Goal: Navigation & Orientation: Find specific page/section

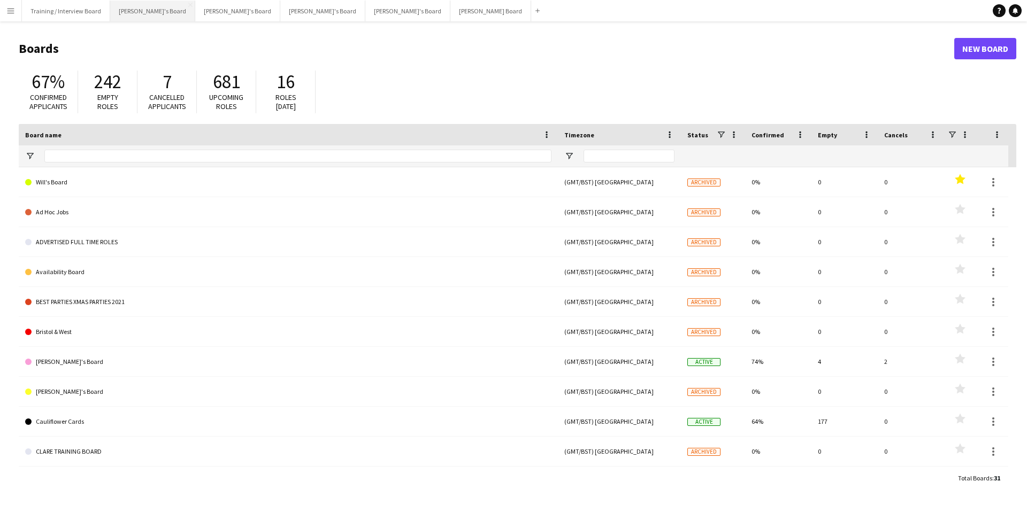
click at [139, 11] on button "[PERSON_NAME]'s Board Close" at bounding box center [152, 11] width 85 height 21
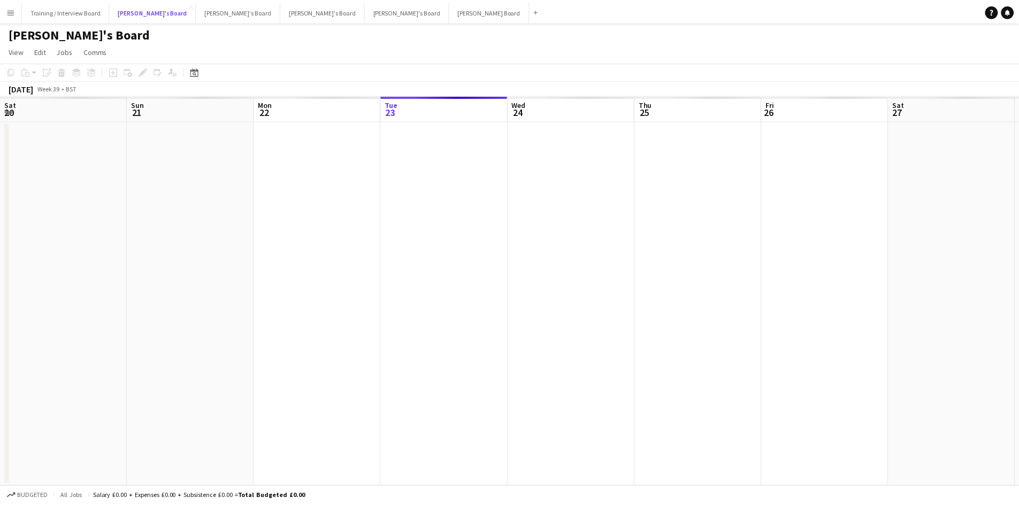
scroll to position [0, 256]
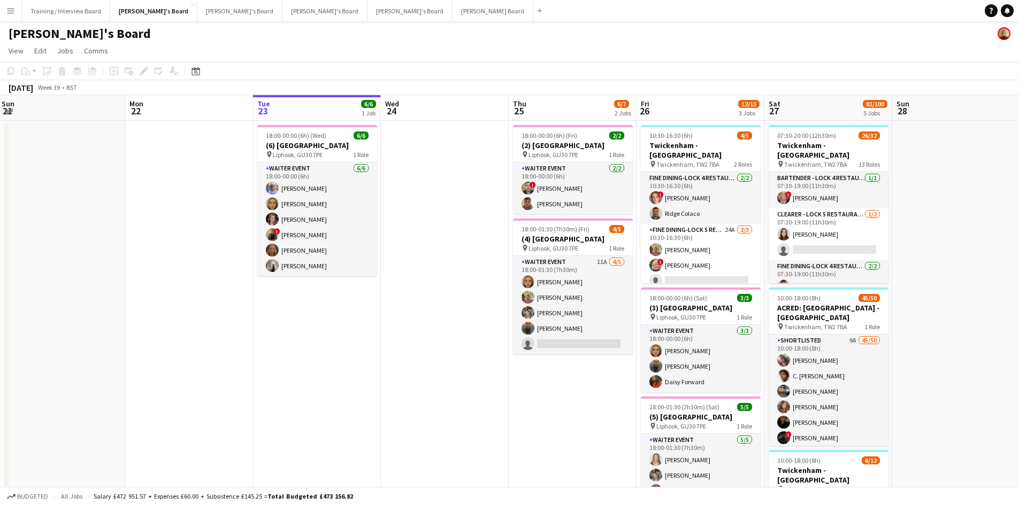
drag, startPoint x: 167, startPoint y: 109, endPoint x: 412, endPoint y: 111, distance: 244.9
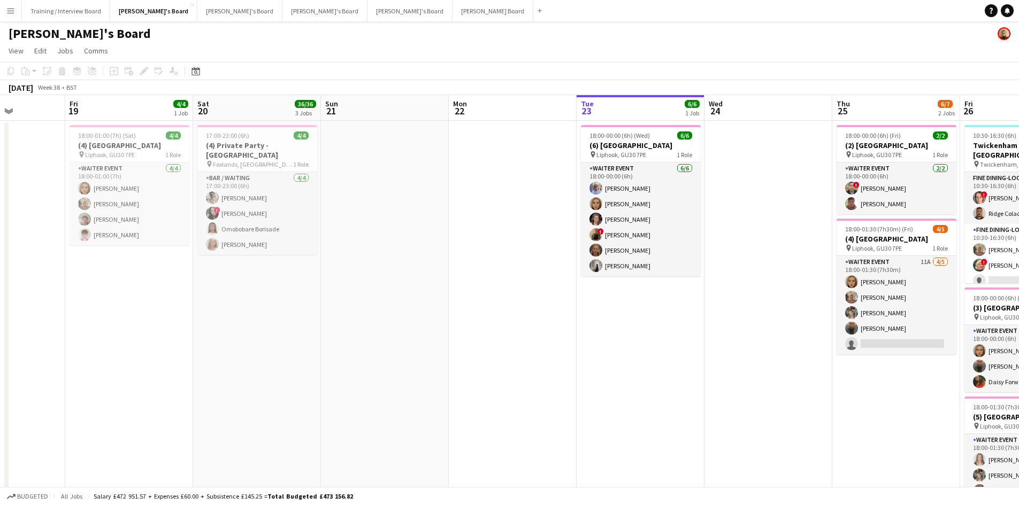
drag, startPoint x: 252, startPoint y: 115, endPoint x: 373, endPoint y: 109, distance: 120.5
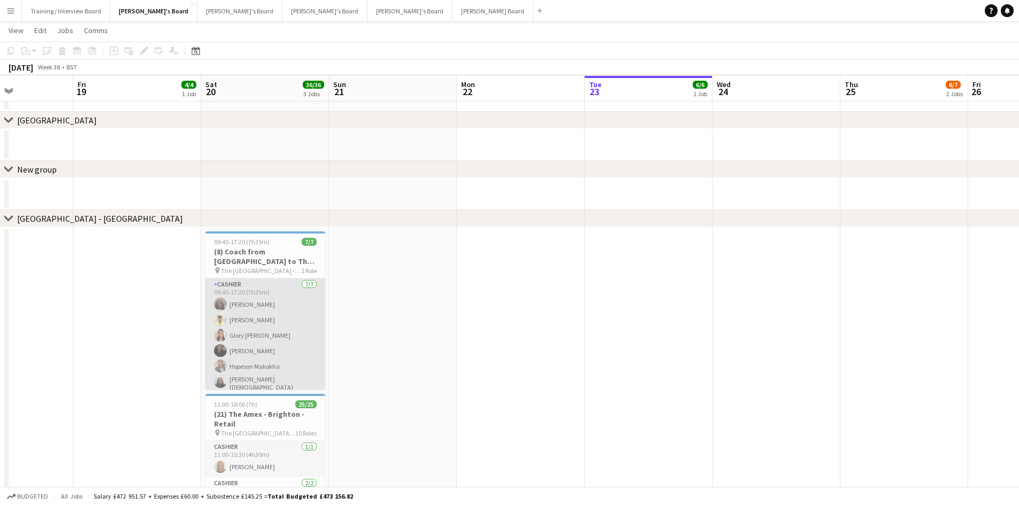
scroll to position [856, 0]
click at [271, 336] on app-card-role "Cashier [DATE] 09:45-17:20 (7h35m) [PERSON_NAME] [PERSON_NAME] Glory [PERSON_NA…" at bounding box center [265, 325] width 120 height 133
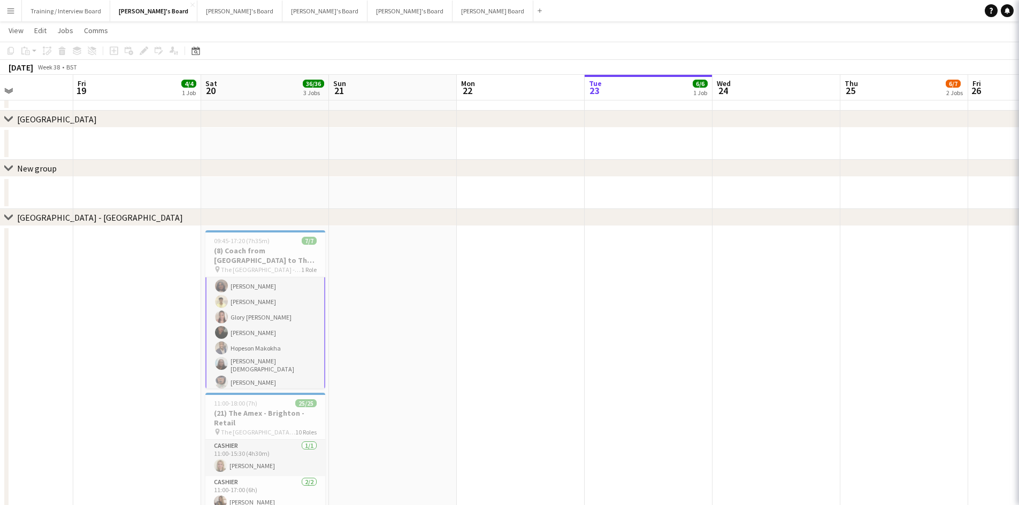
scroll to position [19, 0]
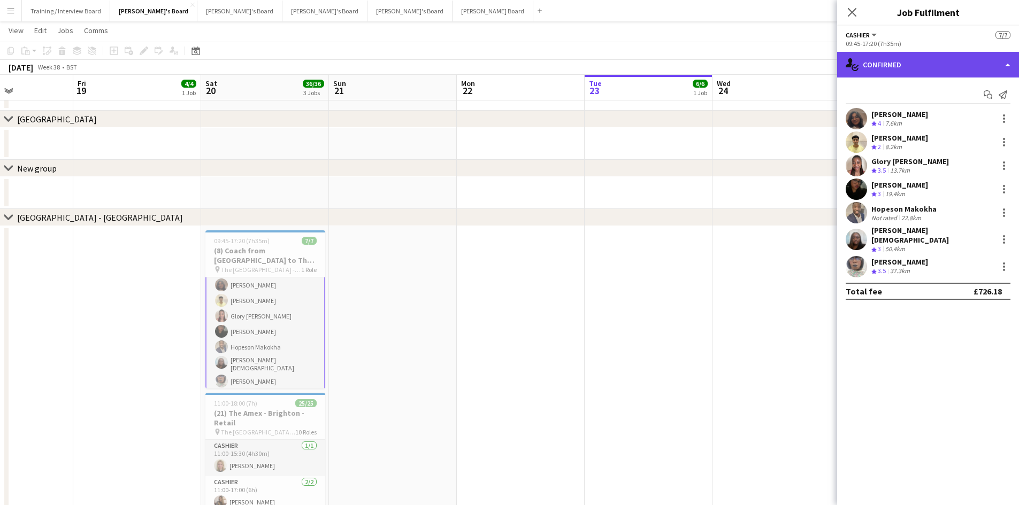
click at [913, 63] on div "single-neutral-actions-check-2 Confirmed" at bounding box center [928, 65] width 182 height 26
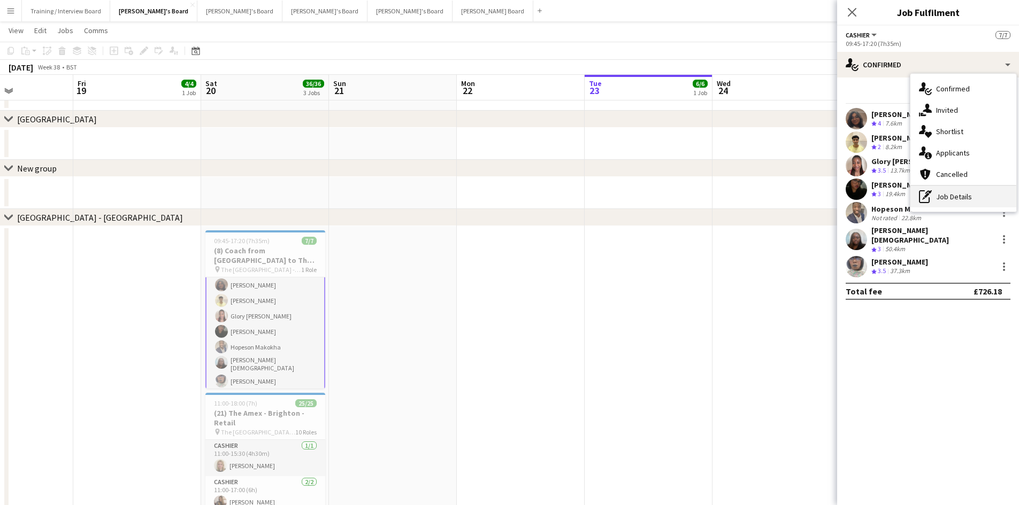
click at [952, 193] on div "pen-write Job Details" at bounding box center [963, 196] width 106 height 21
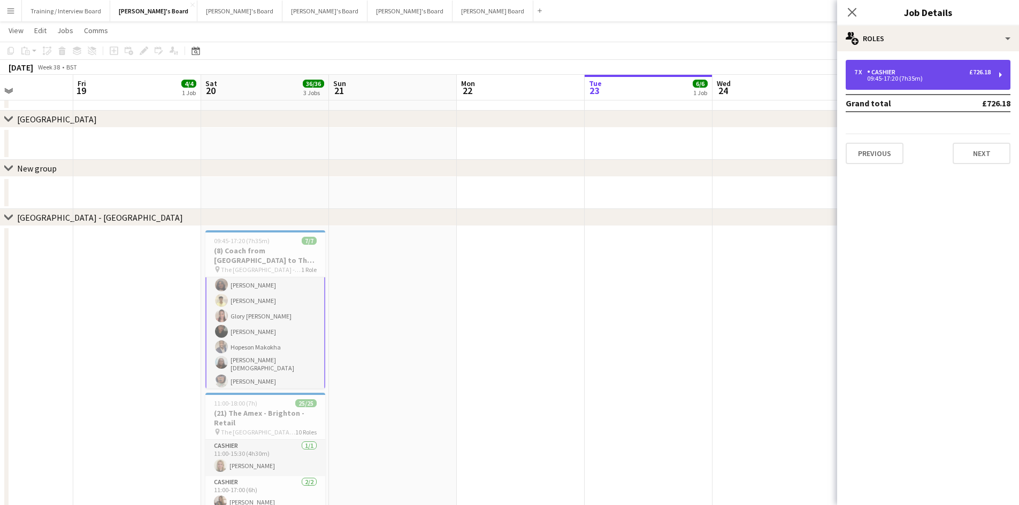
click at [914, 81] on div "09:45-17:20 (7h35m)" at bounding box center [922, 78] width 136 height 5
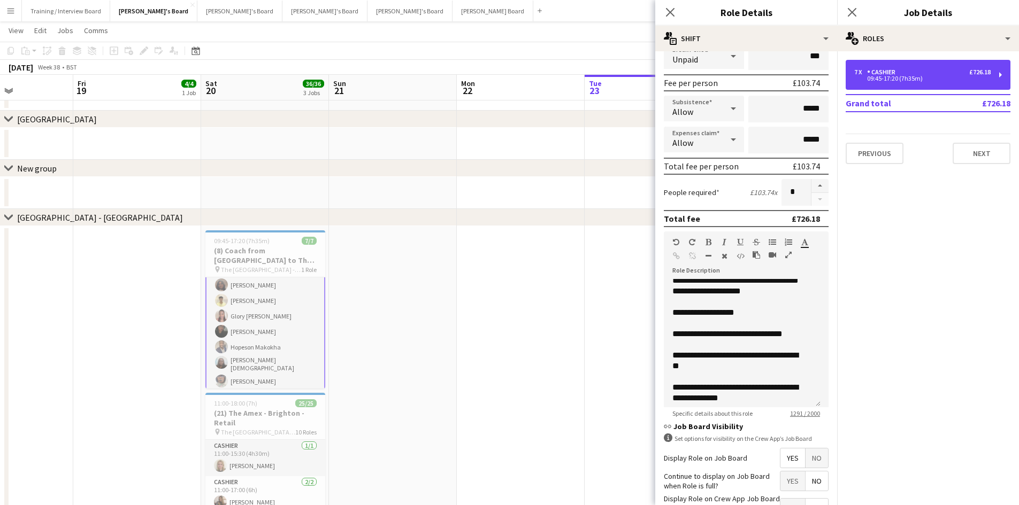
scroll to position [511, 0]
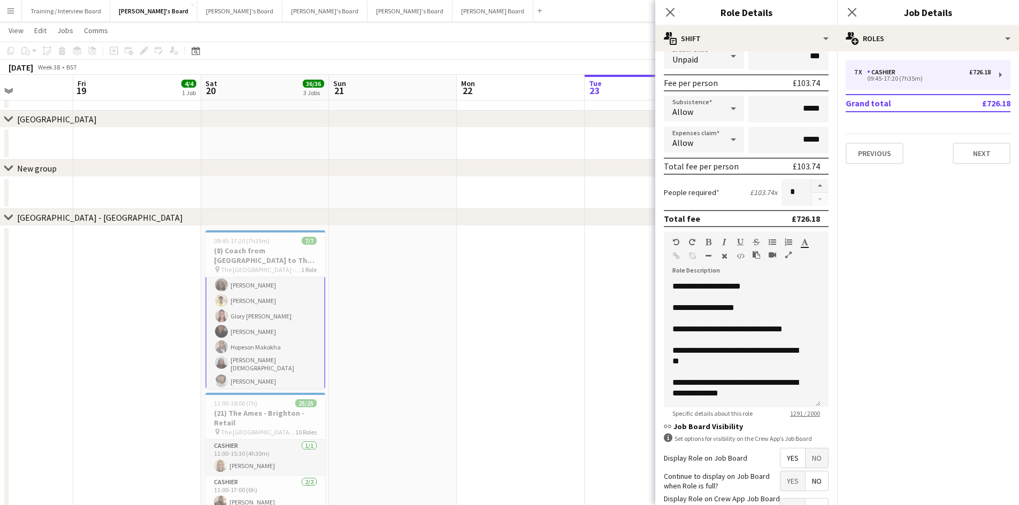
click at [506, 37] on app-page-menu "View Day view expanded Day view collapsed Month view Date picker Jump to [DATE]…" at bounding box center [509, 31] width 1019 height 20
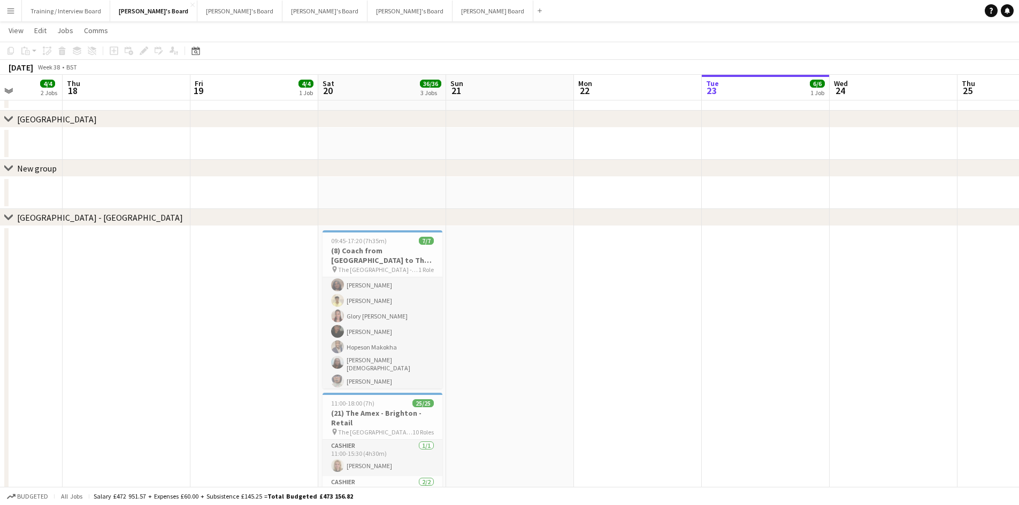
scroll to position [0, 304]
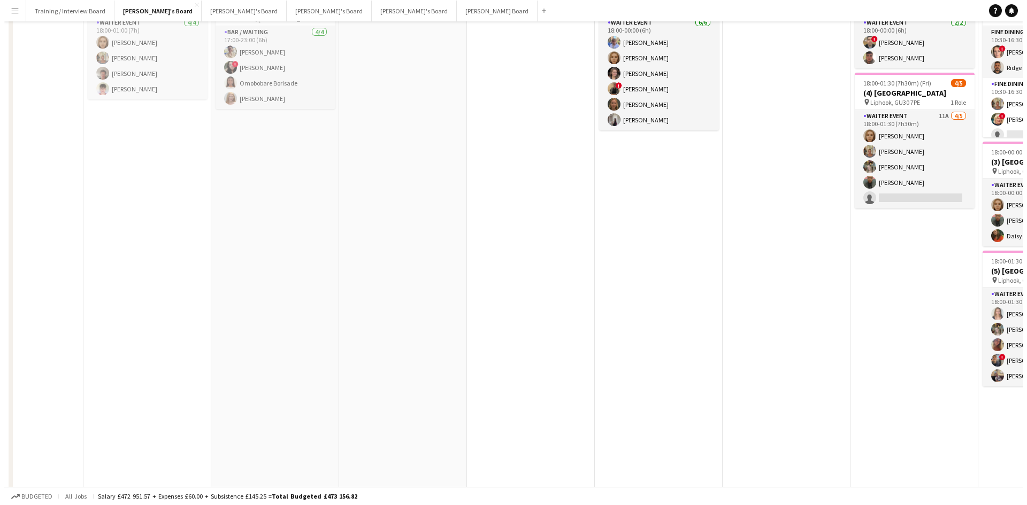
scroll to position [0, 0]
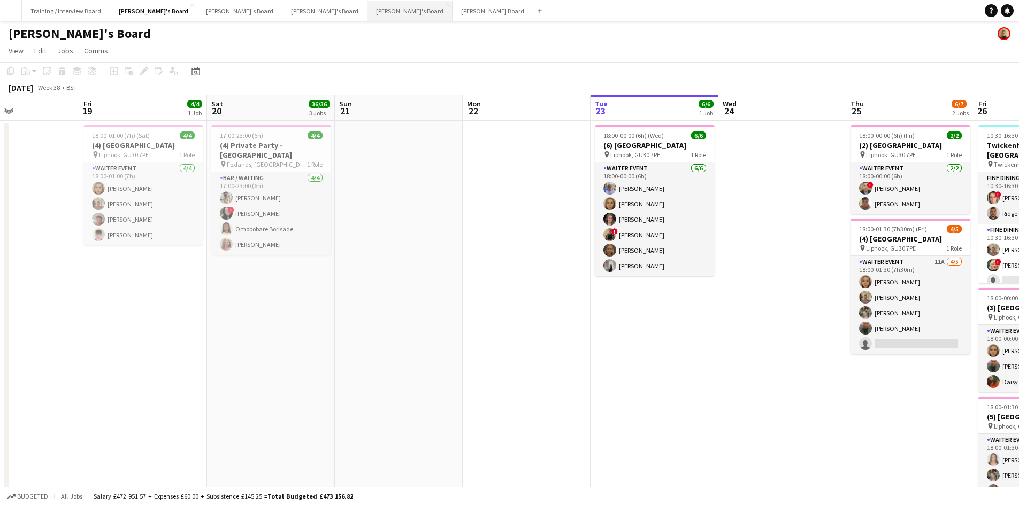
click at [367, 14] on button "[PERSON_NAME]'s Board Close" at bounding box center [409, 11] width 85 height 21
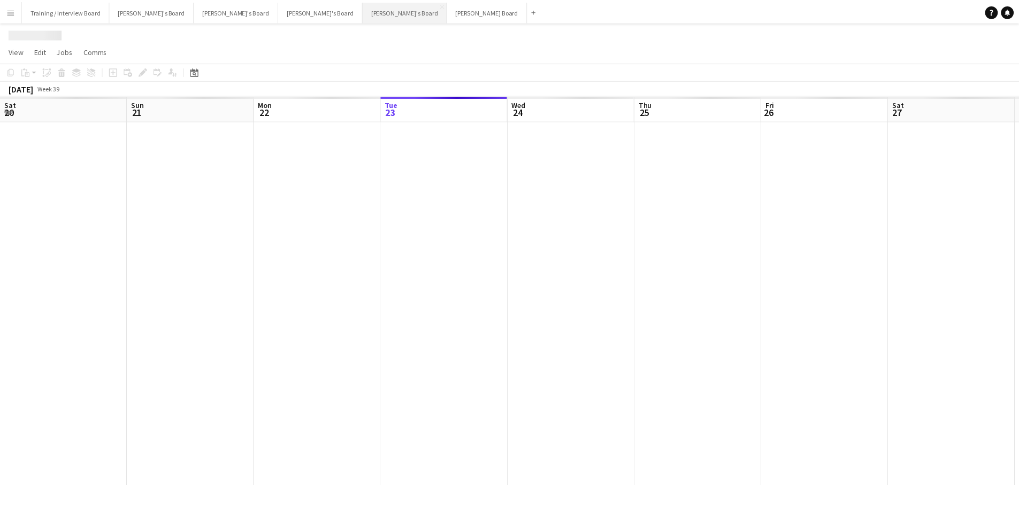
scroll to position [0, 256]
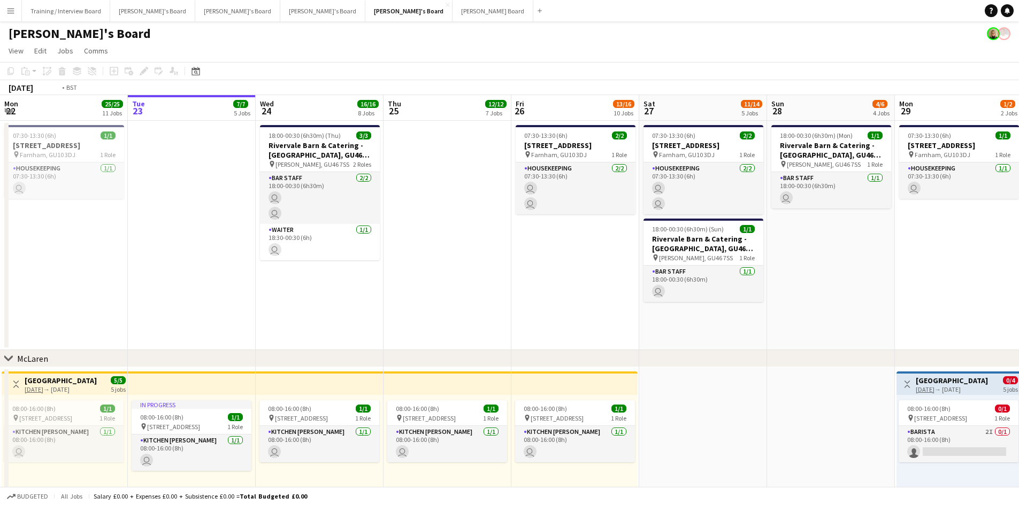
drag, startPoint x: 341, startPoint y: 111, endPoint x: 332, endPoint y: 105, distance: 11.1
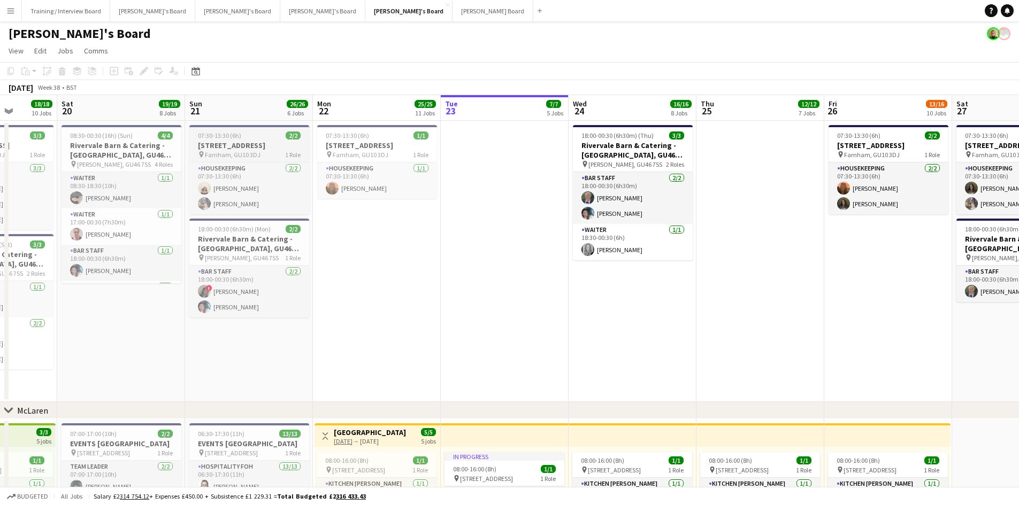
drag, startPoint x: 262, startPoint y: 109, endPoint x: 278, endPoint y: 147, distance: 40.5
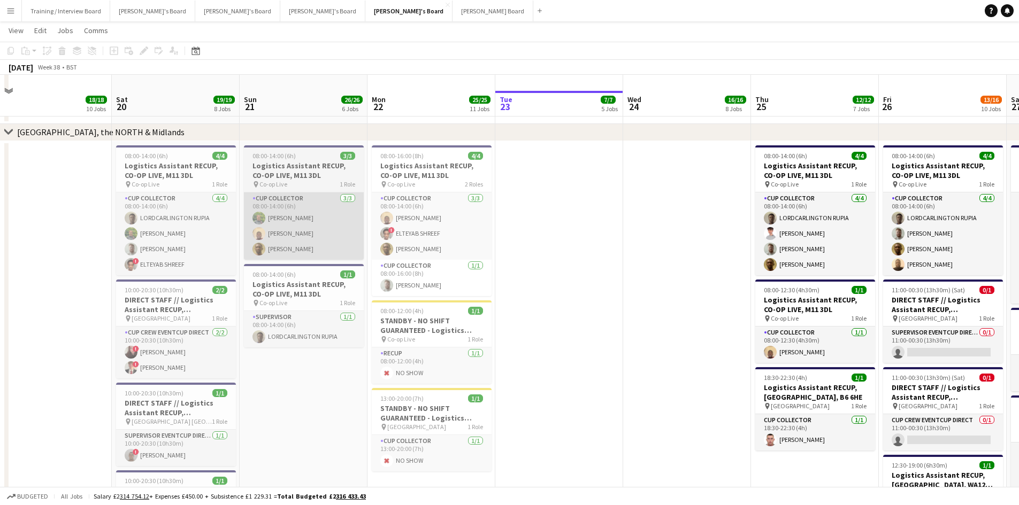
scroll to position [1711, 0]
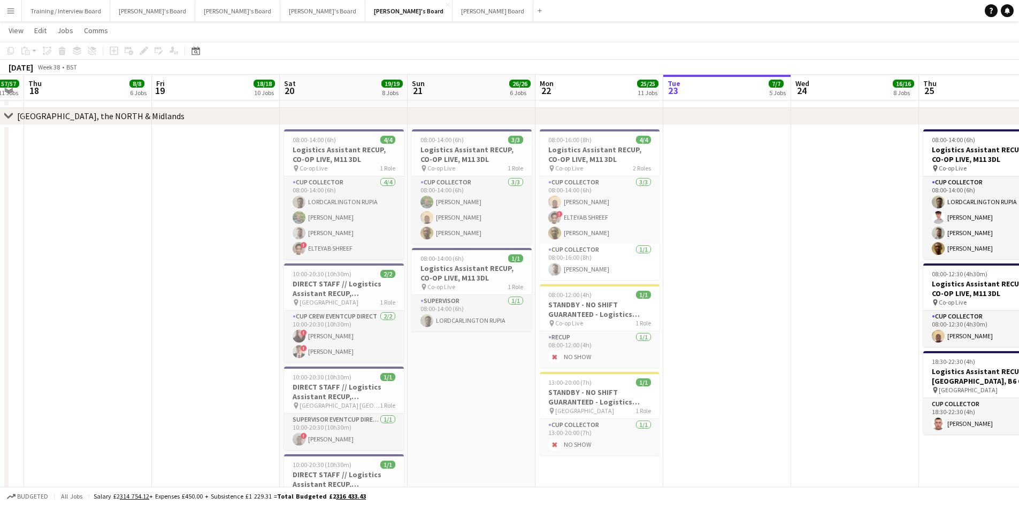
drag, startPoint x: 127, startPoint y: 89, endPoint x: 291, endPoint y: 34, distance: 173.2
click at [280, 10] on button "[PERSON_NAME]'s Board Close" at bounding box center [322, 11] width 85 height 21
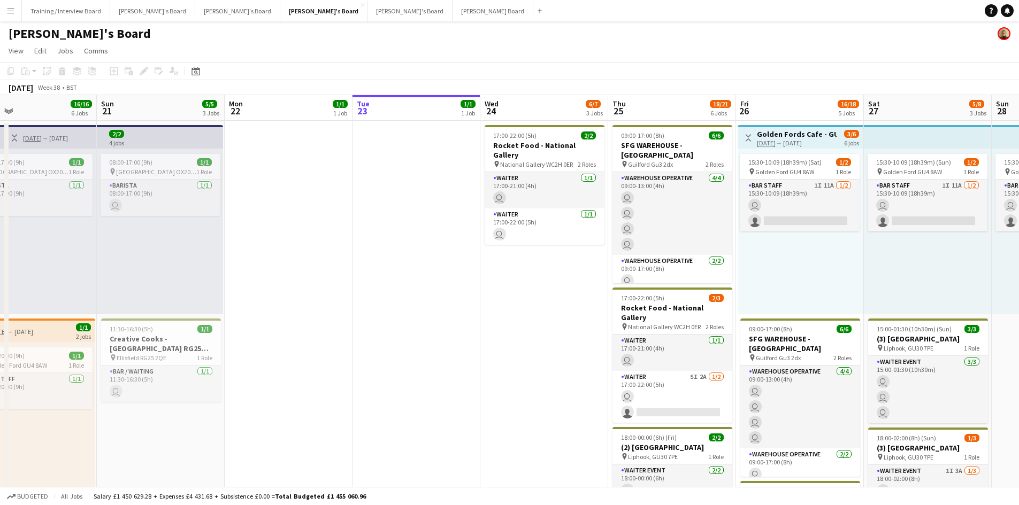
drag, startPoint x: 69, startPoint y: 107, endPoint x: 262, endPoint y: 111, distance: 193.1
drag, startPoint x: 201, startPoint y: 114, endPoint x: 265, endPoint y: 113, distance: 64.2
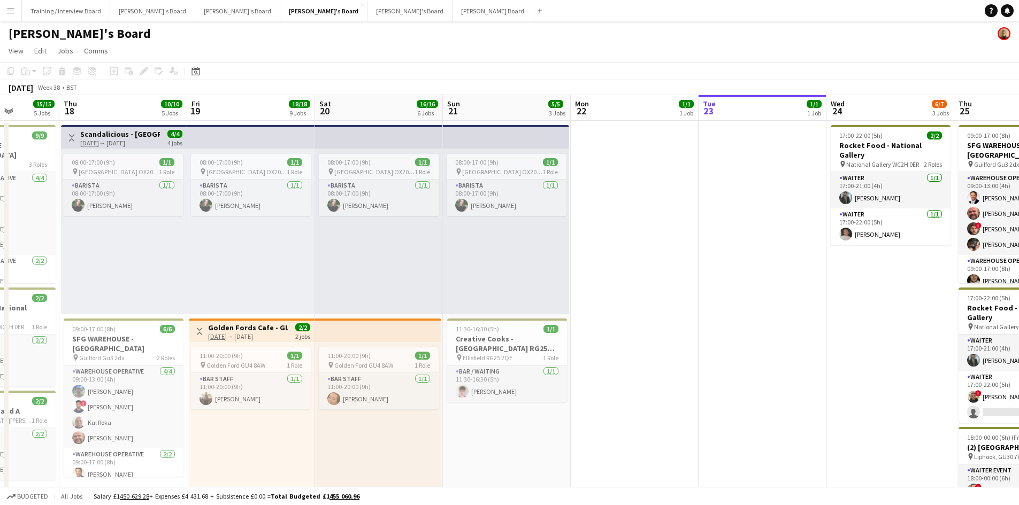
drag, startPoint x: 169, startPoint y: 111, endPoint x: 318, endPoint y: 116, distance: 149.3
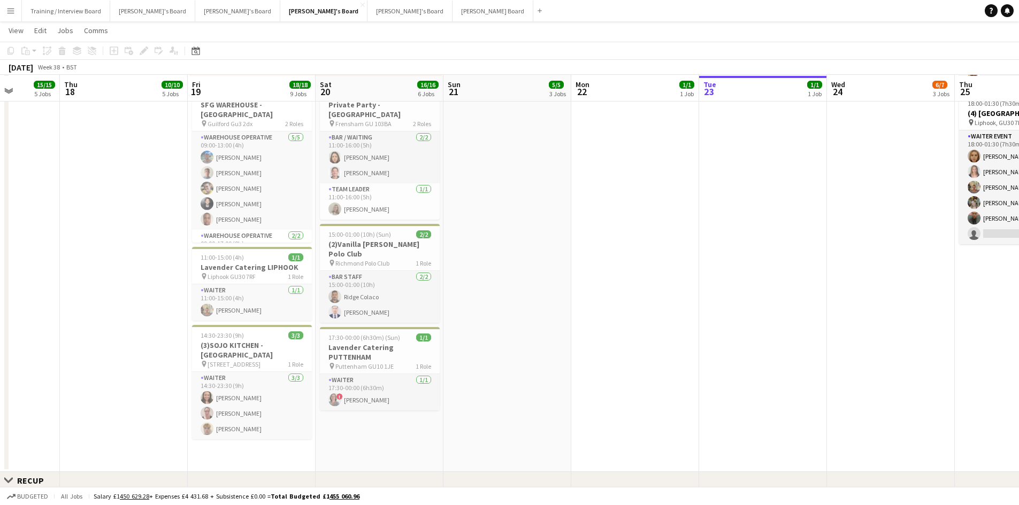
scroll to position [428, 0]
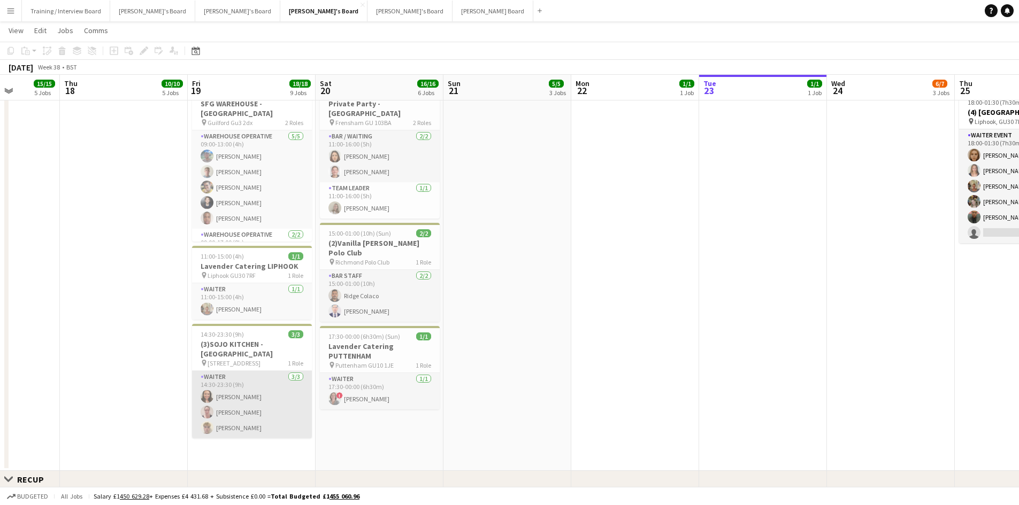
click at [260, 417] on app-card-role "Waiter [DATE] 14:30-23:30 (9h) [PERSON_NAME] [PERSON_NAME] [PERSON_NAME]" at bounding box center [252, 404] width 120 height 67
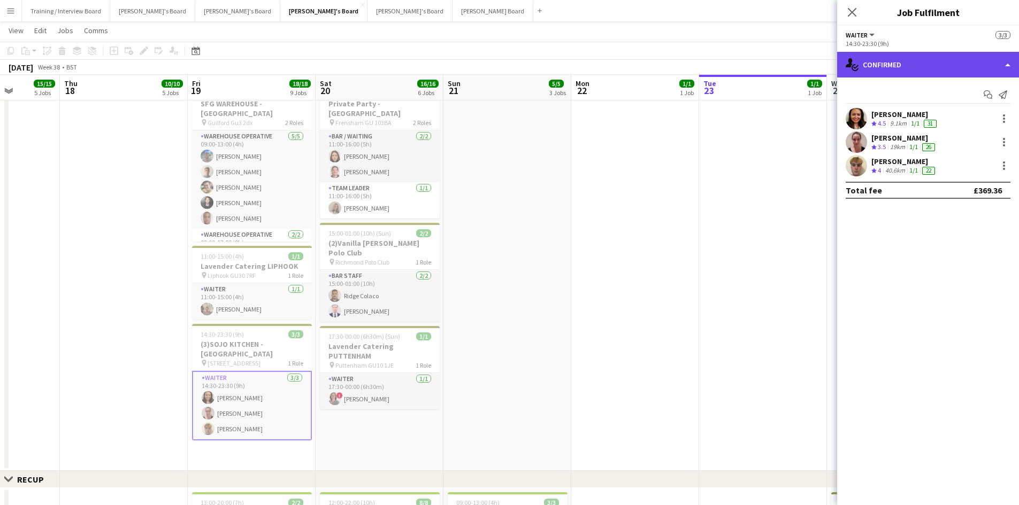
click at [914, 64] on div "single-neutral-actions-check-2 Confirmed" at bounding box center [928, 65] width 182 height 26
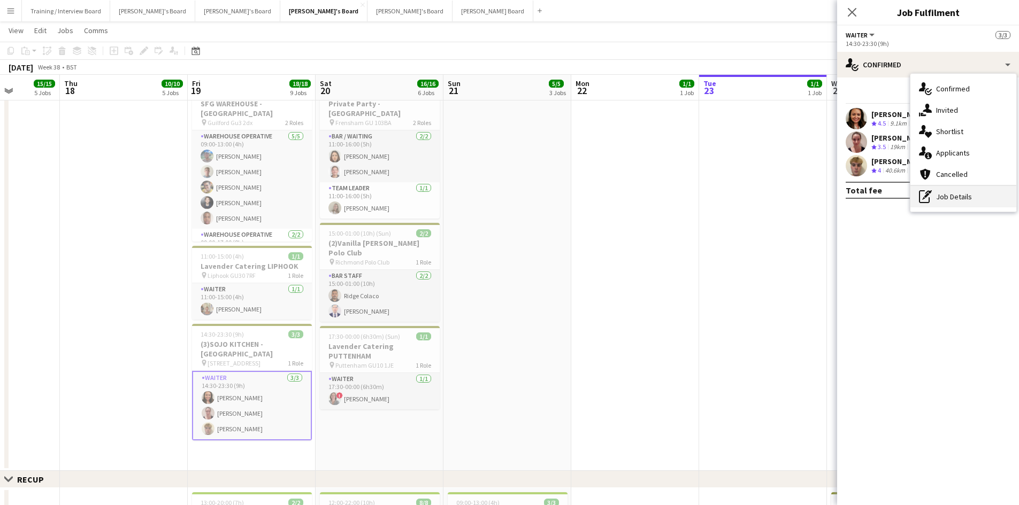
click at [945, 196] on div "pen-write Job Details" at bounding box center [963, 196] width 106 height 21
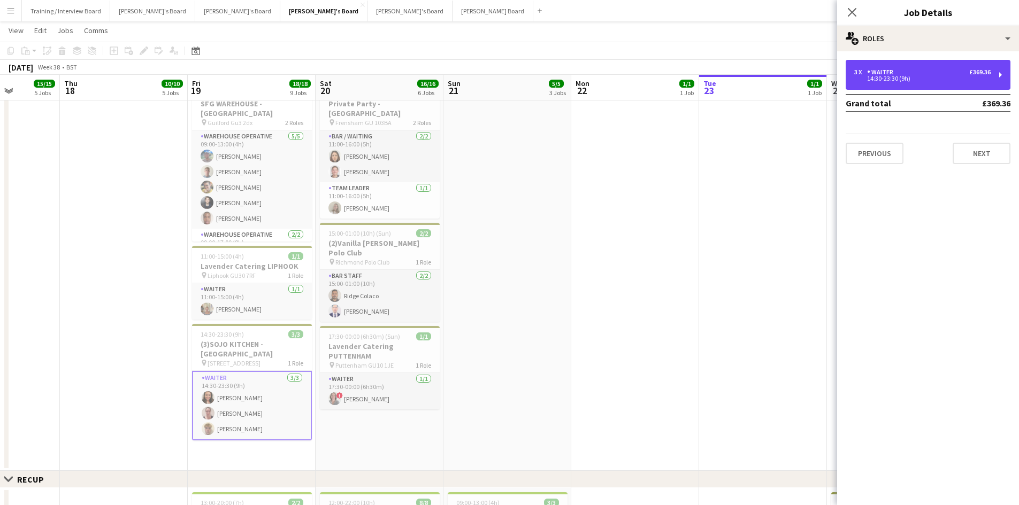
click at [880, 72] on div "Waiter" at bounding box center [882, 71] width 30 height 7
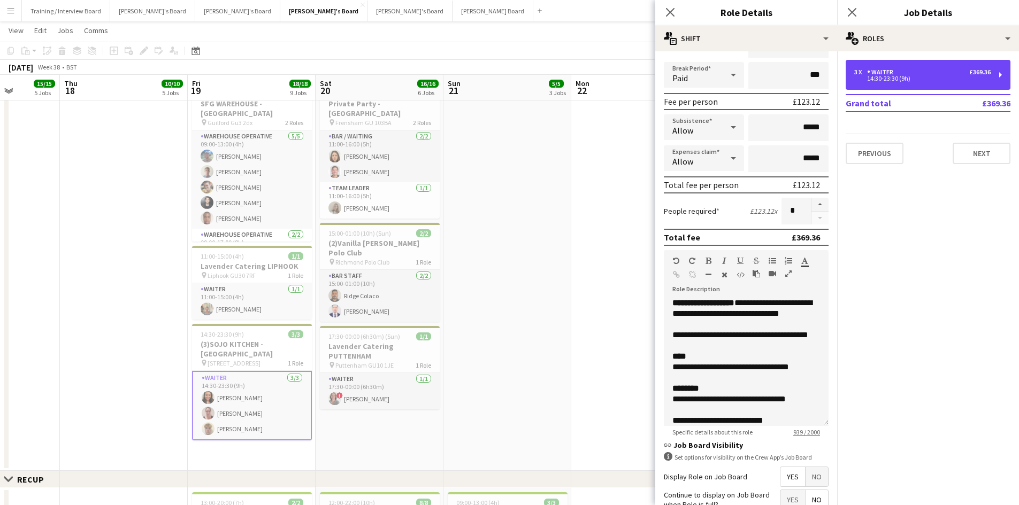
scroll to position [136, 0]
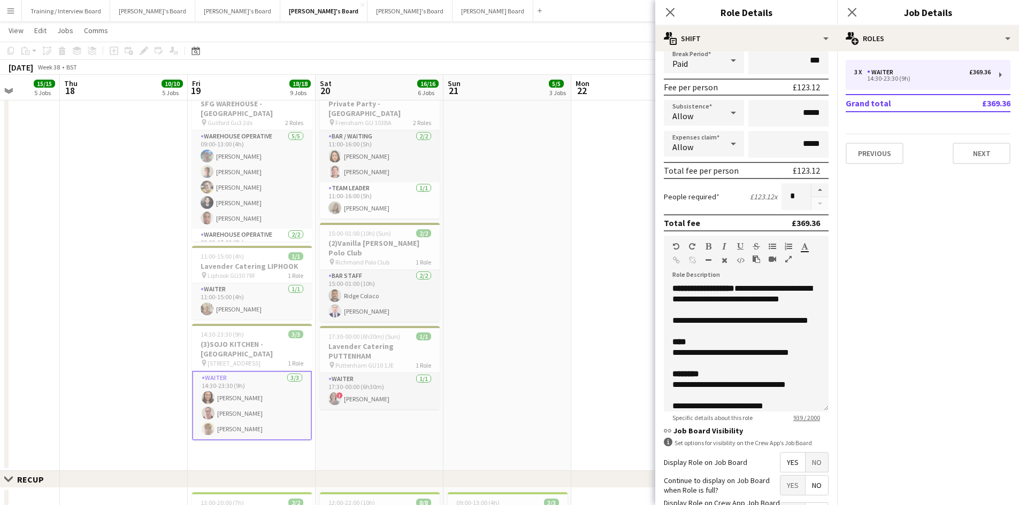
drag, startPoint x: 521, startPoint y: 47, endPoint x: 503, endPoint y: 49, distance: 18.8
click at [520, 47] on app-toolbar "Copy Paste Paste Ctrl+V Paste with crew Ctrl+Shift+V Paste linked Job [GEOGRAPH…" at bounding box center [509, 51] width 1019 height 18
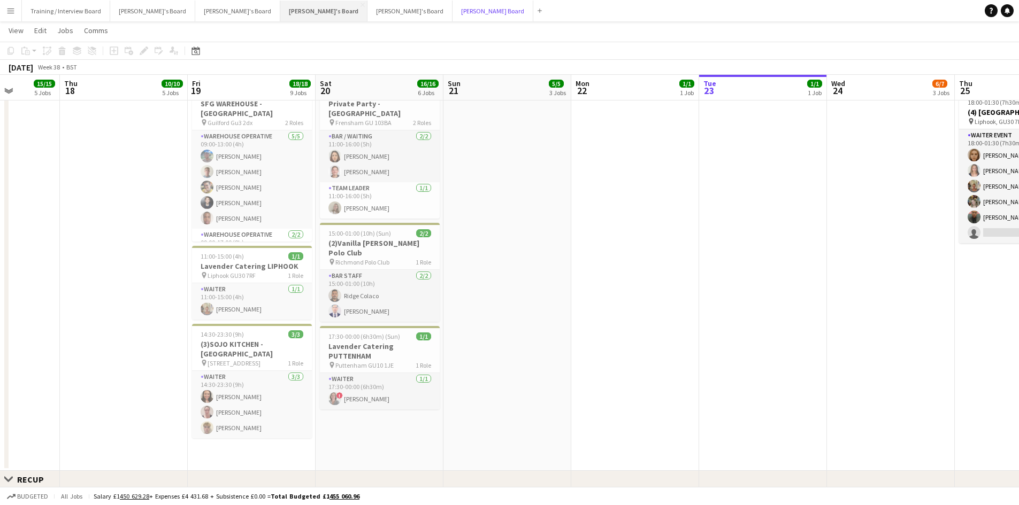
drag, startPoint x: 387, startPoint y: 7, endPoint x: 232, endPoint y: 12, distance: 155.2
click at [452, 6] on button "[PERSON_NAME] Board Close" at bounding box center [492, 11] width 81 height 21
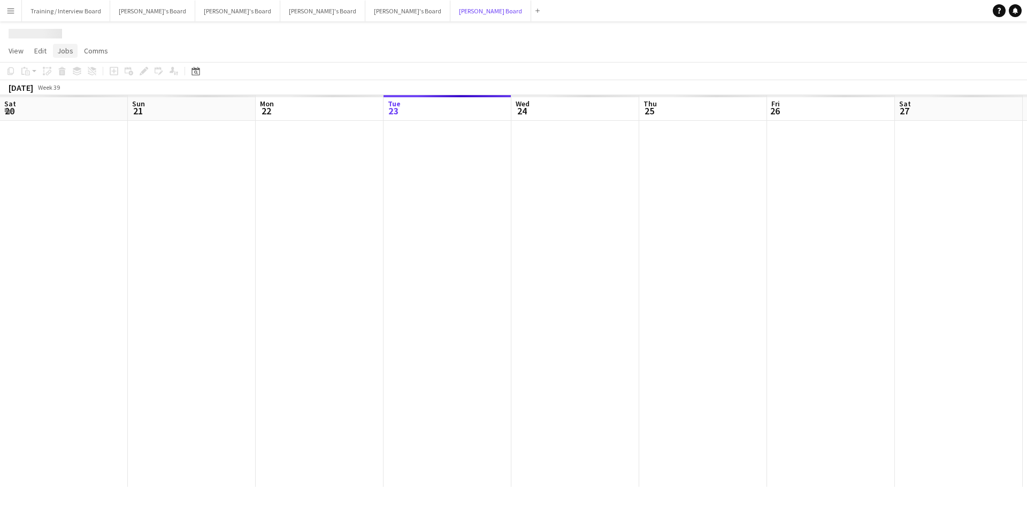
scroll to position [0, 256]
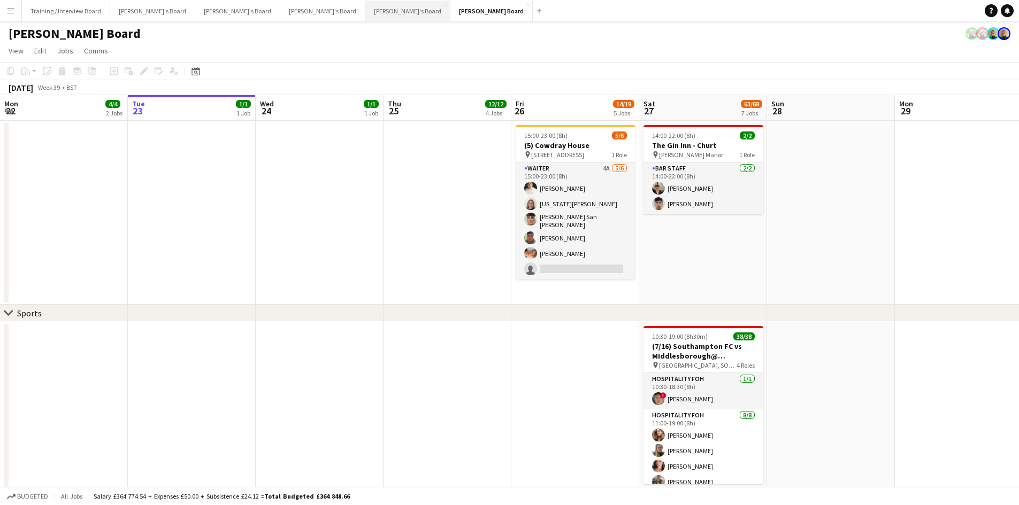
click at [365, 7] on button "[PERSON_NAME]'s Board Close" at bounding box center [407, 11] width 85 height 21
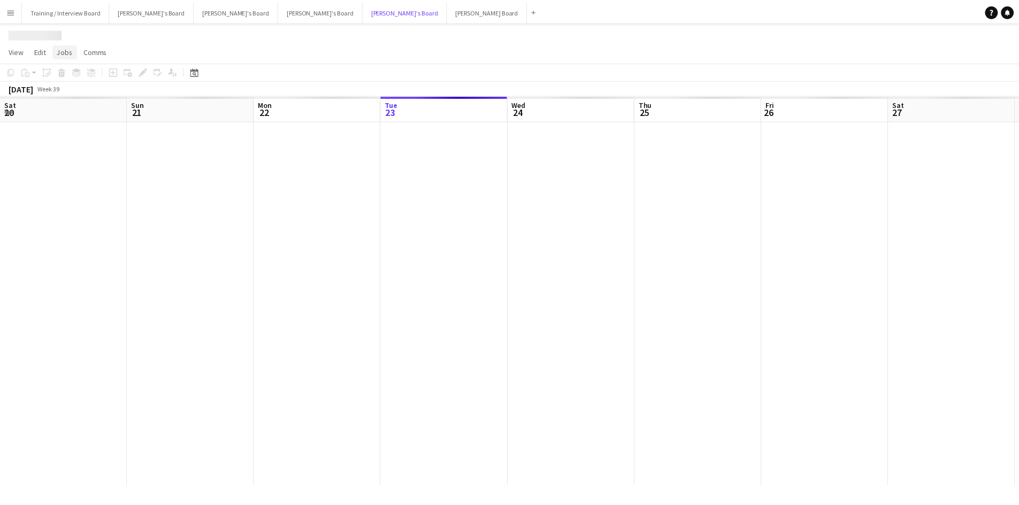
scroll to position [0, 256]
